Goal: Check status

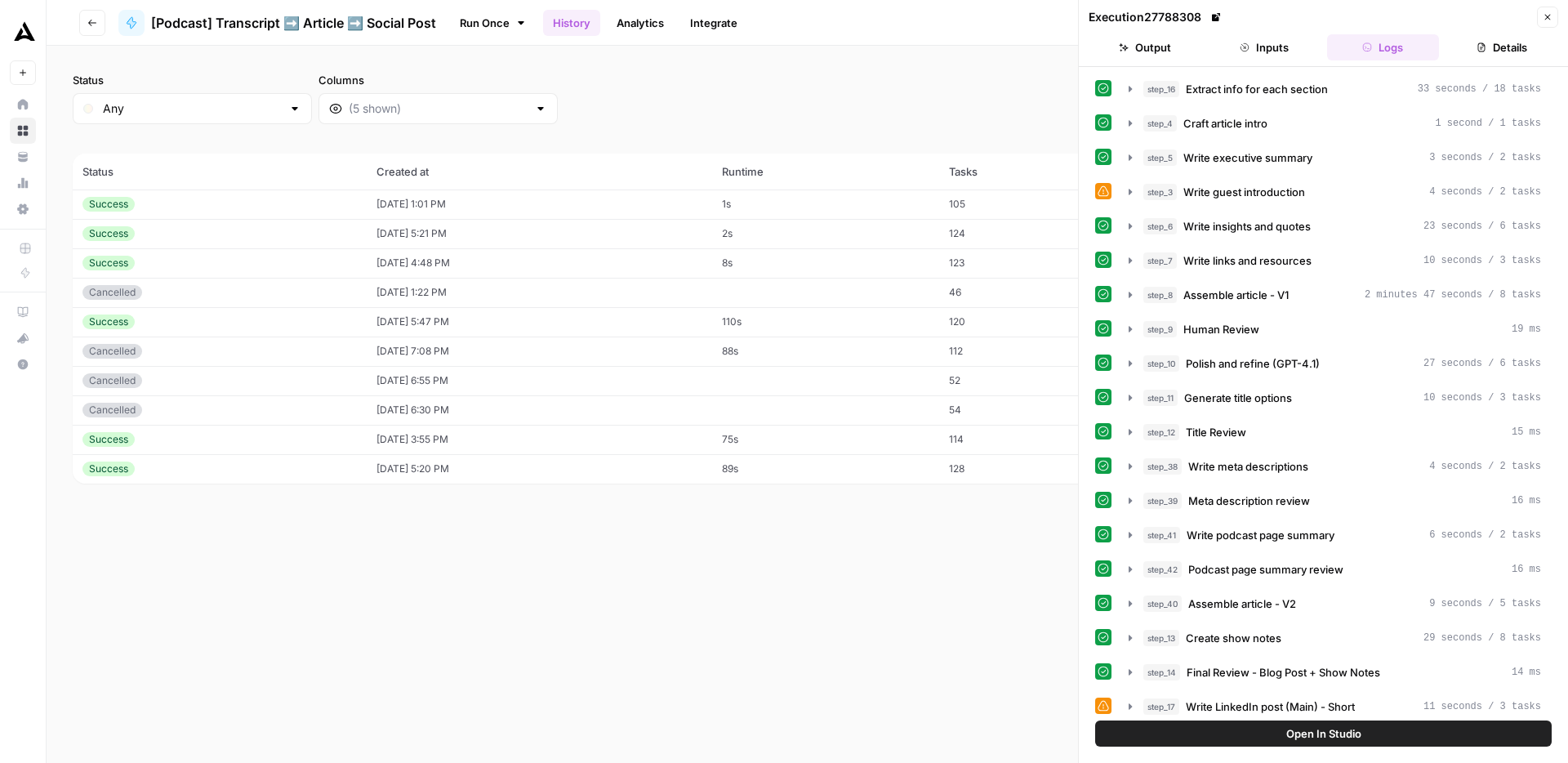
scroll to position [3347, 0]
